Goal: Check status

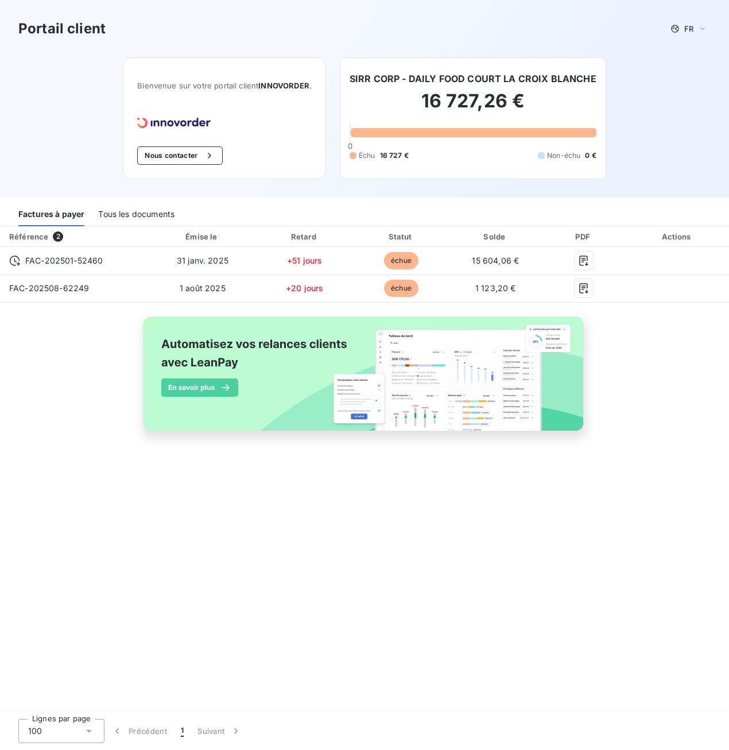
click at [259, 498] on div "Référence 2 Émise le Retard Statut Solde PDF Actions FAC-202501-52460 [DATE] +5…" at bounding box center [364, 469] width 729 height 487
click at [131, 214] on div "Tous les documents" at bounding box center [136, 214] width 76 height 24
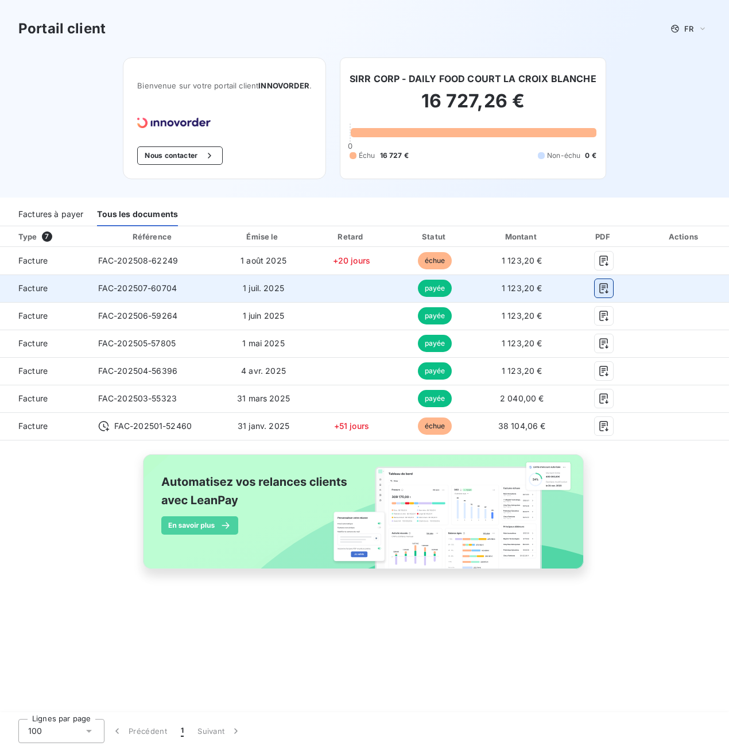
click at [606, 289] on icon "button" at bounding box center [603, 287] width 11 height 11
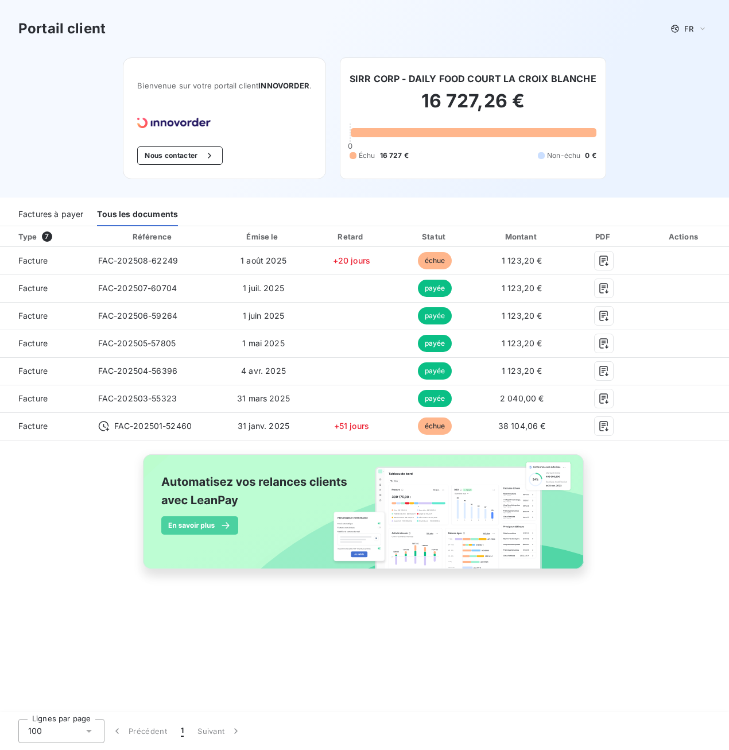
click at [261, 696] on div "Type 7 Référence Émise le Retard Statut Montant PDF Actions Facture FAC-202508-…" at bounding box center [364, 469] width 729 height 487
click at [67, 218] on div "Factures à payer" at bounding box center [50, 214] width 65 height 24
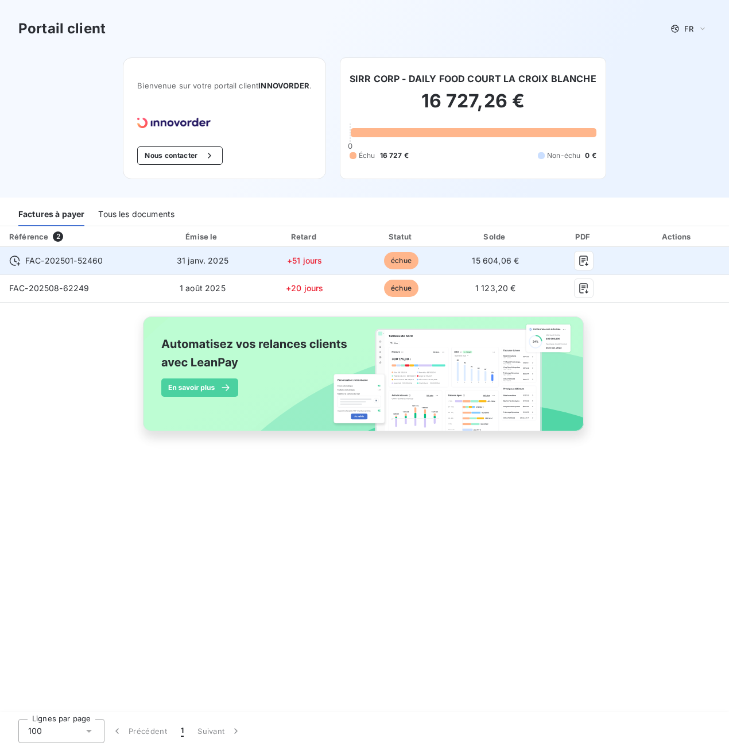
click at [487, 250] on td "15 604,06 €" at bounding box center [495, 261] width 93 height 28
click at [488, 262] on span "15 604,06 €" at bounding box center [495, 260] width 47 height 10
click at [587, 260] on icon "button" at bounding box center [583, 260] width 9 height 10
click at [579, 258] on icon "button" at bounding box center [583, 260] width 9 height 10
